Goal: Use online tool/utility

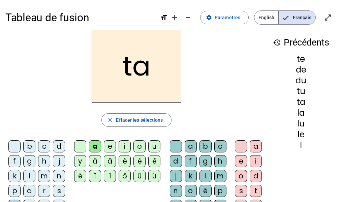
scroll to position [19, 0]
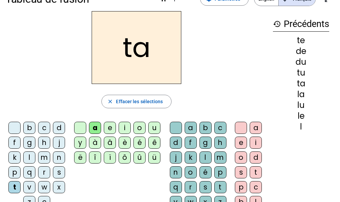
click at [131, 101] on span "Effacer les sélections" at bounding box center [139, 101] width 47 height 8
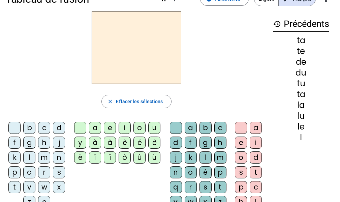
click at [48, 154] on div "m" at bounding box center [44, 157] width 12 height 12
click at [97, 126] on div "a" at bounding box center [95, 128] width 12 height 12
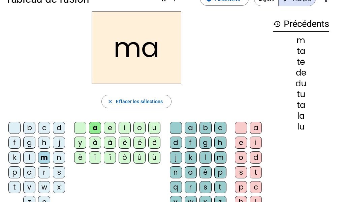
click at [31, 157] on div "l" at bounding box center [29, 157] width 12 height 12
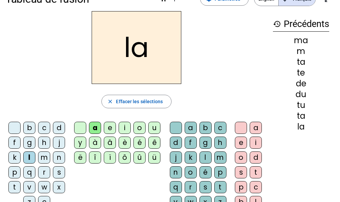
click at [110, 129] on div "e" at bounding box center [110, 128] width 12 height 12
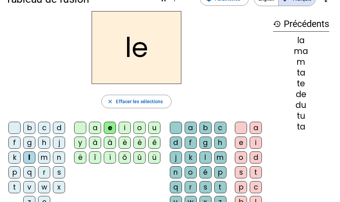
click at [58, 130] on div "d" at bounding box center [59, 128] width 12 height 12
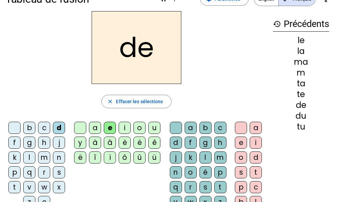
click at [156, 129] on div "u" at bounding box center [154, 128] width 12 height 12
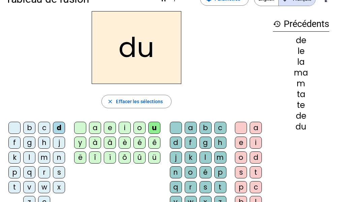
click at [16, 186] on div "t" at bounding box center [14, 187] width 12 height 12
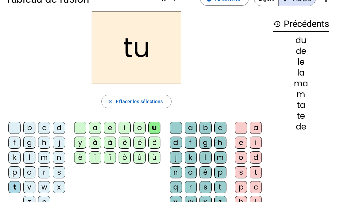
click at [95, 129] on div "a" at bounding box center [95, 128] width 12 height 12
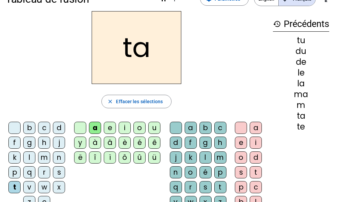
click at [112, 125] on div "e" at bounding box center [110, 128] width 12 height 12
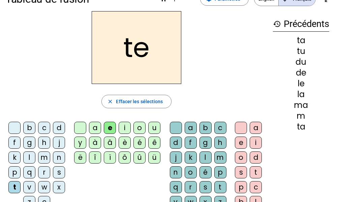
click at [44, 160] on div "m" at bounding box center [44, 157] width 12 height 12
